Goal: Task Accomplishment & Management: Use online tool/utility

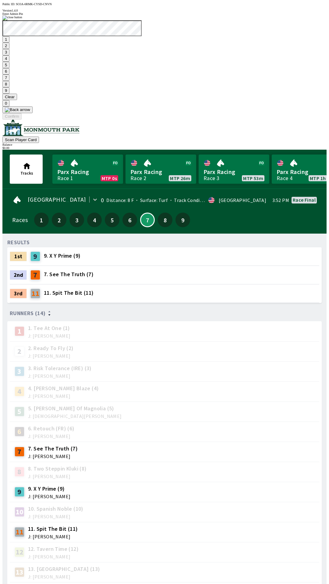
click at [9, 94] on button "9" at bounding box center [5, 90] width 7 height 6
click at [9, 81] on button "7" at bounding box center [5, 78] width 7 height 6
click at [9, 55] on button "3" at bounding box center [5, 52] width 7 height 6
click at [22, 120] on button "Confirm" at bounding box center [11, 116] width 19 height 6
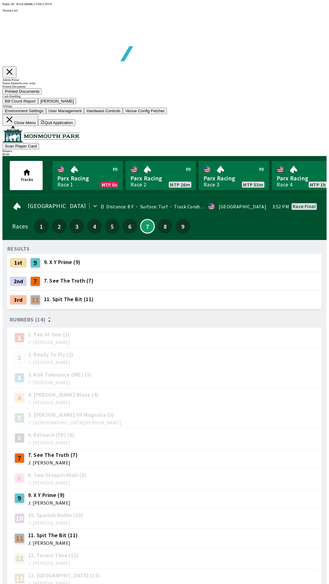
click at [38, 104] on button "Bill Count Report" at bounding box center [20, 101] width 36 height 6
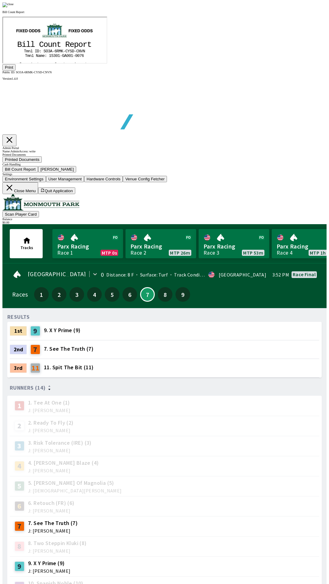
scroll to position [71, 0]
click at [16, 71] on button "Print" at bounding box center [8, 67] width 13 height 6
click at [14, 7] on img at bounding box center [7, 4] width 11 height 5
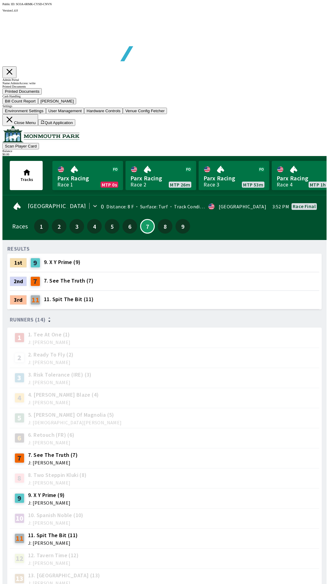
click at [76, 104] on button "[PERSON_NAME]" at bounding box center [57, 101] width 38 height 6
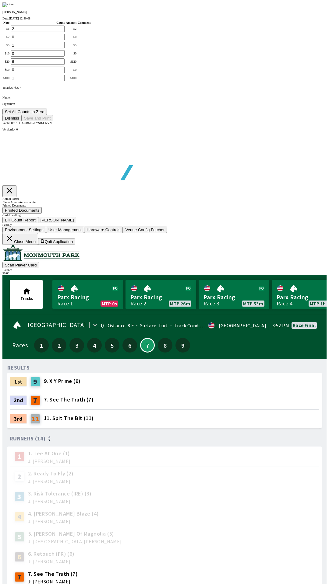
click at [47, 115] on button "Set All Counts to Zero" at bounding box center [24, 112] width 44 height 6
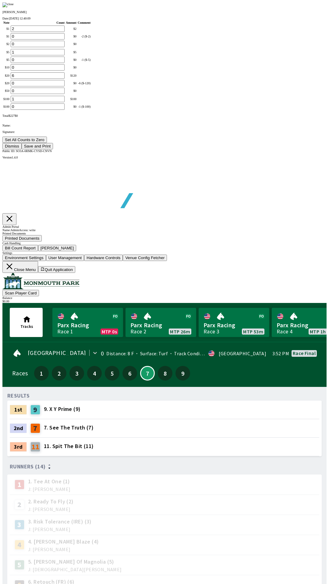
click at [53, 149] on button "Save and Print" at bounding box center [37, 146] width 31 height 6
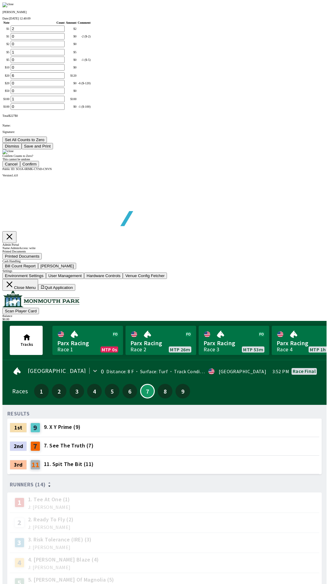
click at [39, 167] on button "Confirm" at bounding box center [29, 164] width 19 height 6
type input "0"
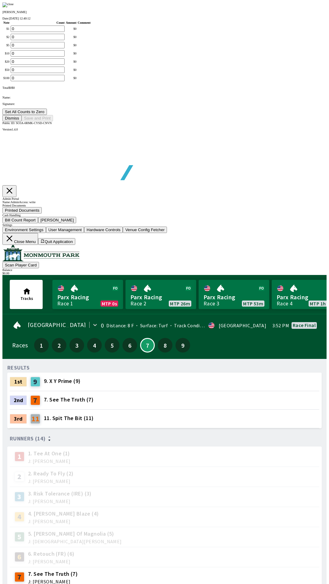
click at [22, 121] on button "Dismiss" at bounding box center [11, 118] width 19 height 6
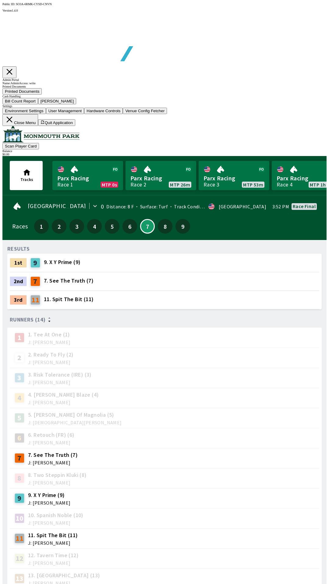
click at [38, 126] on button "Close Menu" at bounding box center [20, 120] width 36 height 12
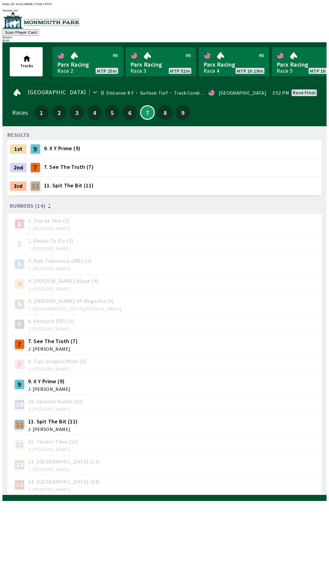
click at [99, 62] on link "Parx Racing Race 2 MTP 25m" at bounding box center [87, 61] width 71 height 29
